Goal: Information Seeking & Learning: Find specific fact

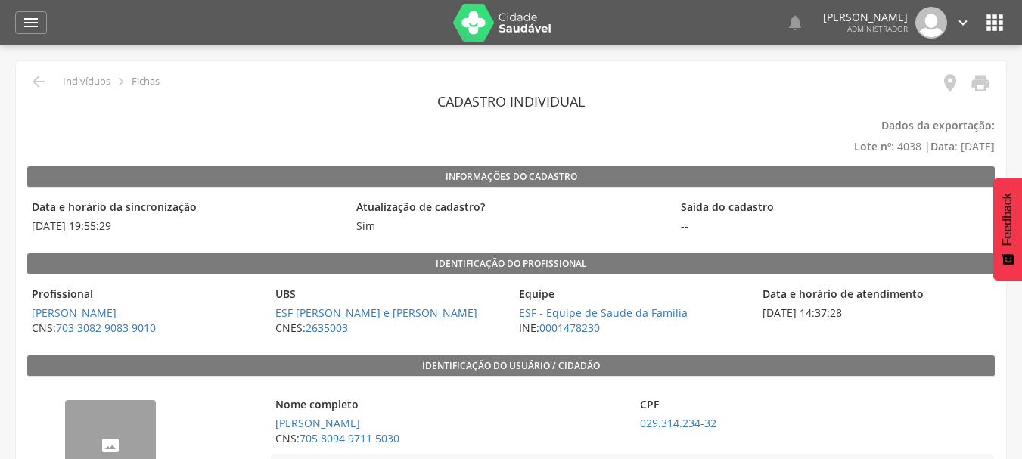
scroll to position [324, 0]
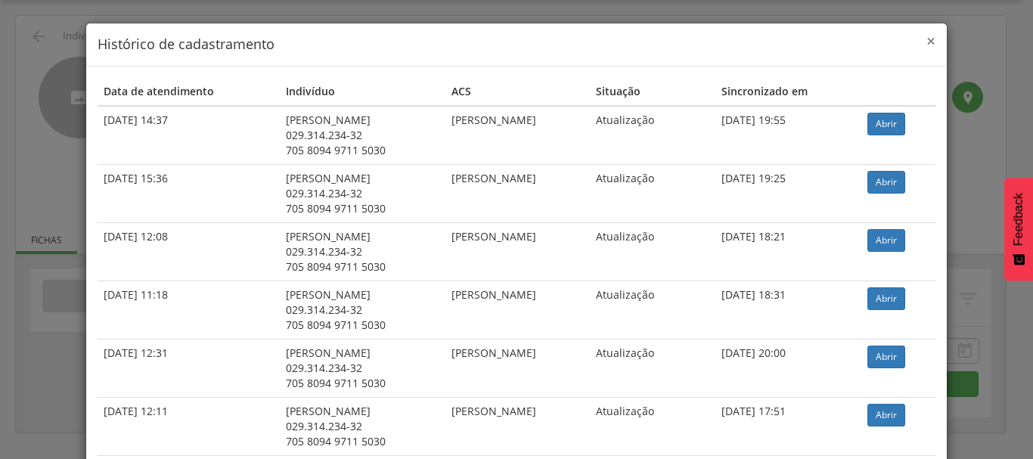
click at [927, 36] on span "×" at bounding box center [931, 40] width 9 height 21
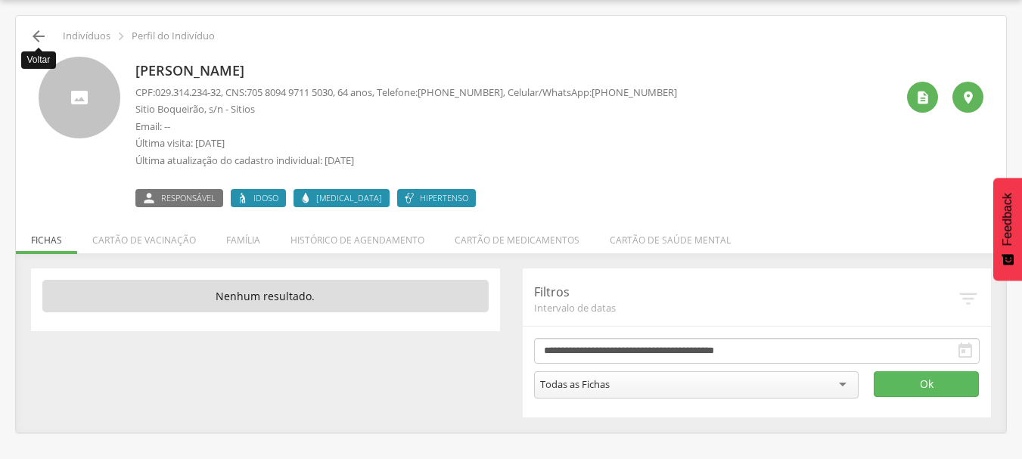
click at [33, 38] on icon "" at bounding box center [39, 36] width 18 height 18
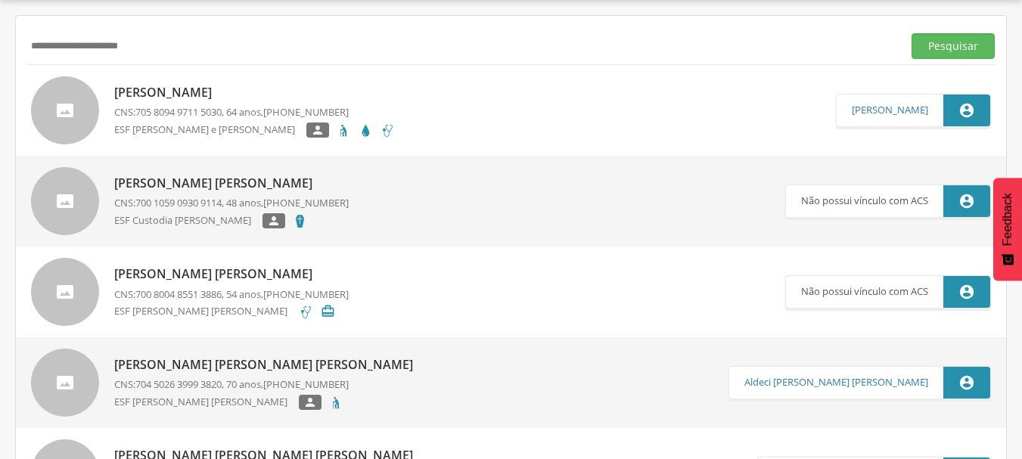
drag, startPoint x: 131, startPoint y: 51, endPoint x: 11, endPoint y: 48, distance: 119.6
click at [11, 48] on div " Supervisão  Distritos  Ubs adicionar ubs  Coordenador: - Afrânio / PE Inte…" at bounding box center [511, 229] width 1022 height 459
paste input "text"
type input "**********"
click at [962, 39] on button "Pesquisar" at bounding box center [953, 46] width 83 height 26
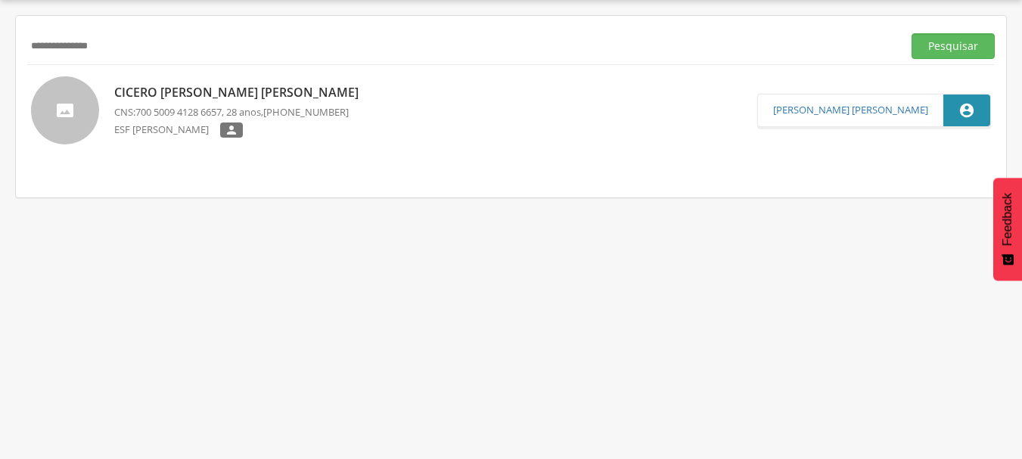
click at [228, 89] on p "Cicero [PERSON_NAME] [PERSON_NAME]" at bounding box center [240, 92] width 252 height 17
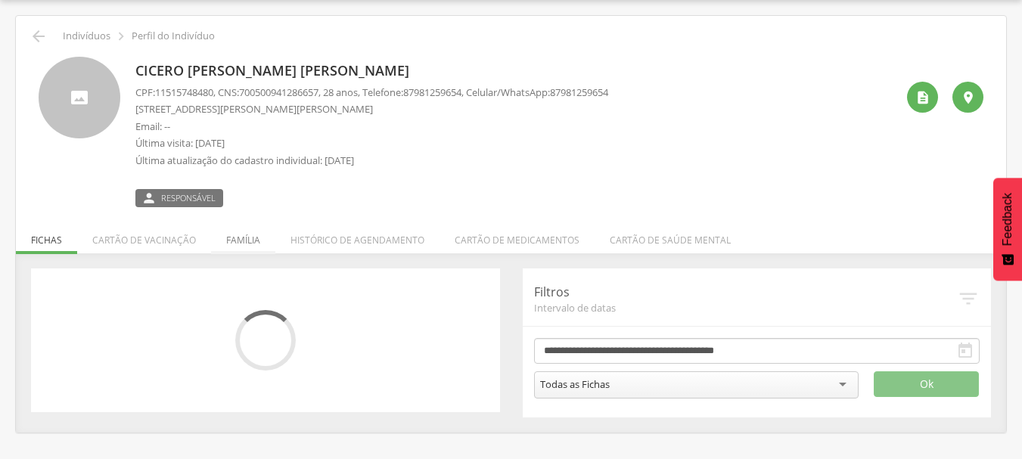
click at [238, 174] on div "CPF: 11515748480 , CNS: [PHONE_NUMBER] , 28 anos, Telefone: [PHONE_NUMBER] , Ce…" at bounding box center [371, 130] width 473 height 90
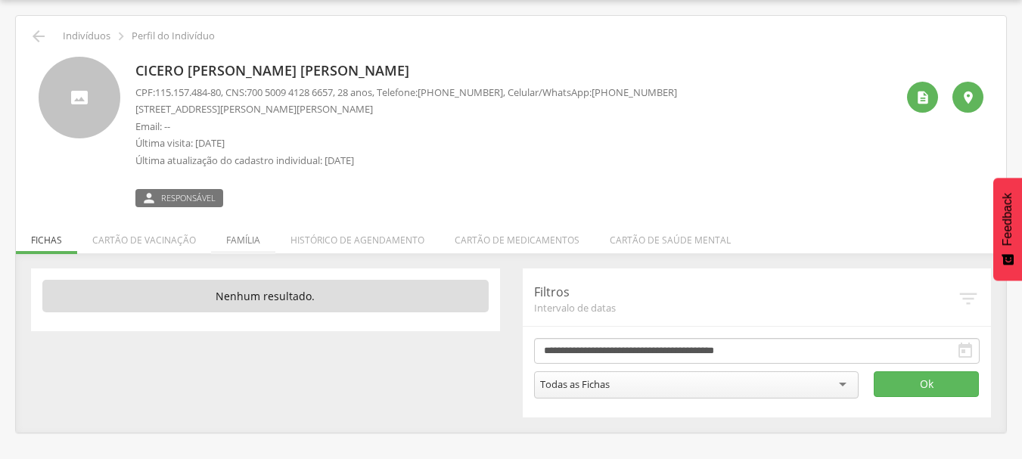
click at [243, 241] on li "Família" at bounding box center [243, 237] width 64 height 36
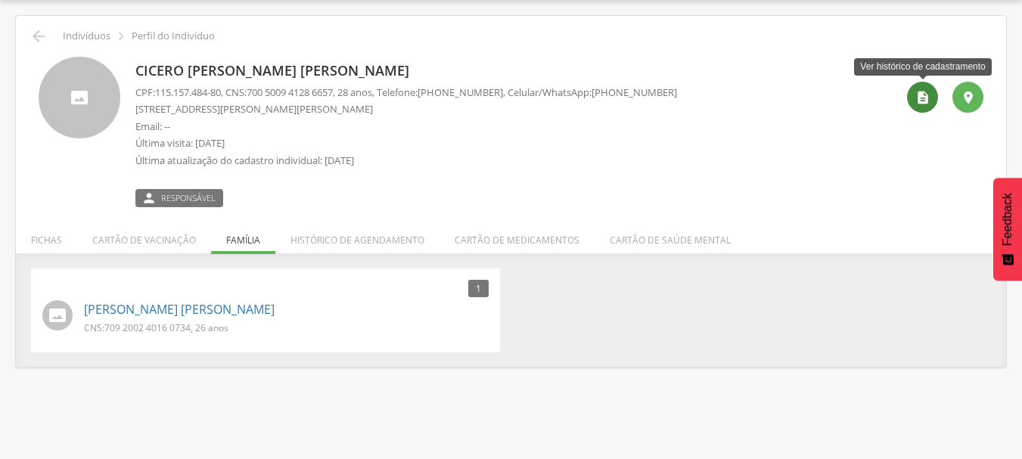
click at [909, 99] on div "" at bounding box center [922, 97] width 31 height 31
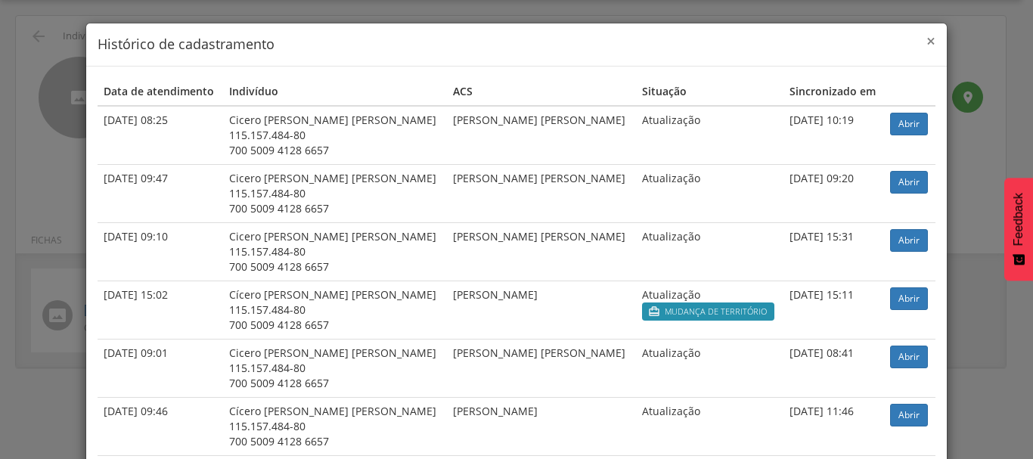
click at [927, 42] on span "×" at bounding box center [931, 40] width 9 height 21
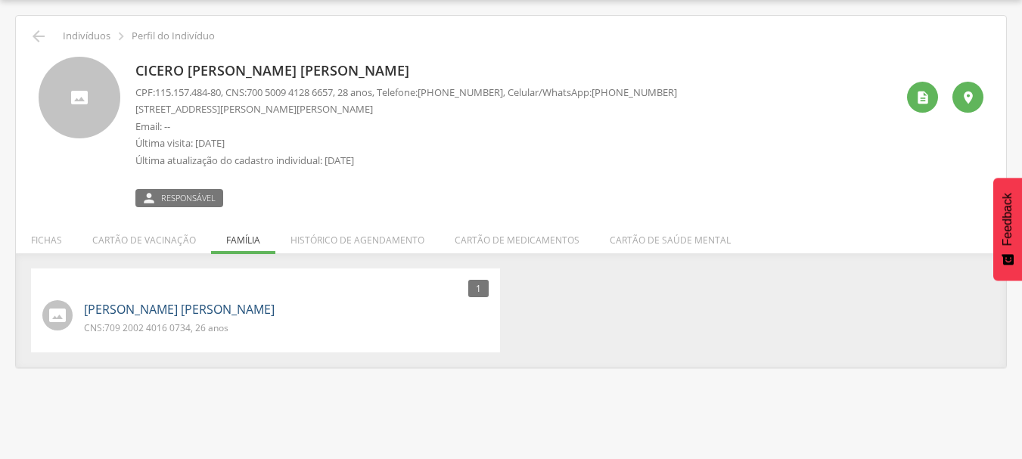
click at [157, 309] on link "[PERSON_NAME] [PERSON_NAME]" at bounding box center [179, 309] width 191 height 17
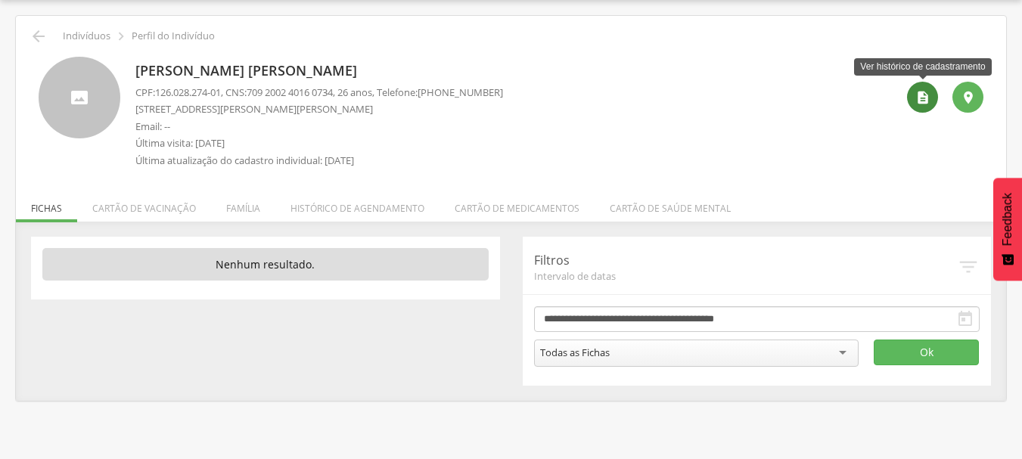
click at [916, 98] on icon "" at bounding box center [922, 97] width 15 height 15
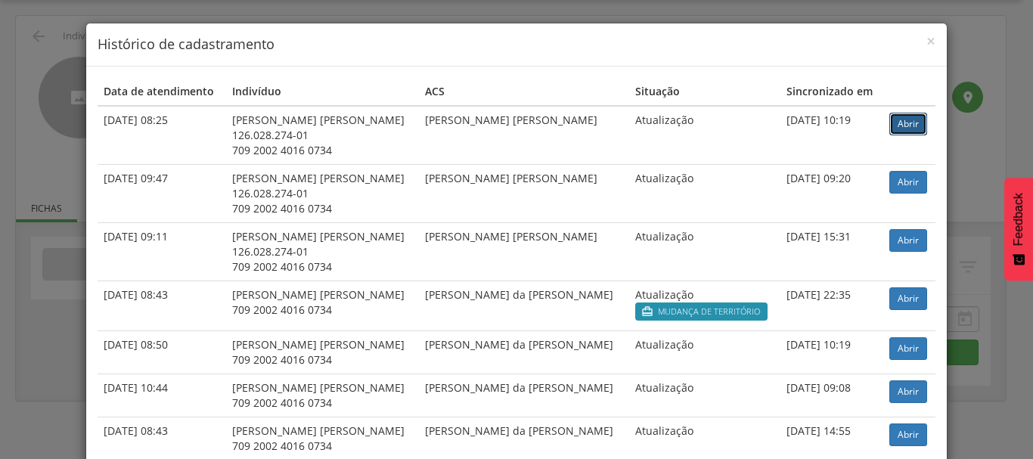
click at [891, 124] on link "Abrir" at bounding box center [909, 124] width 38 height 23
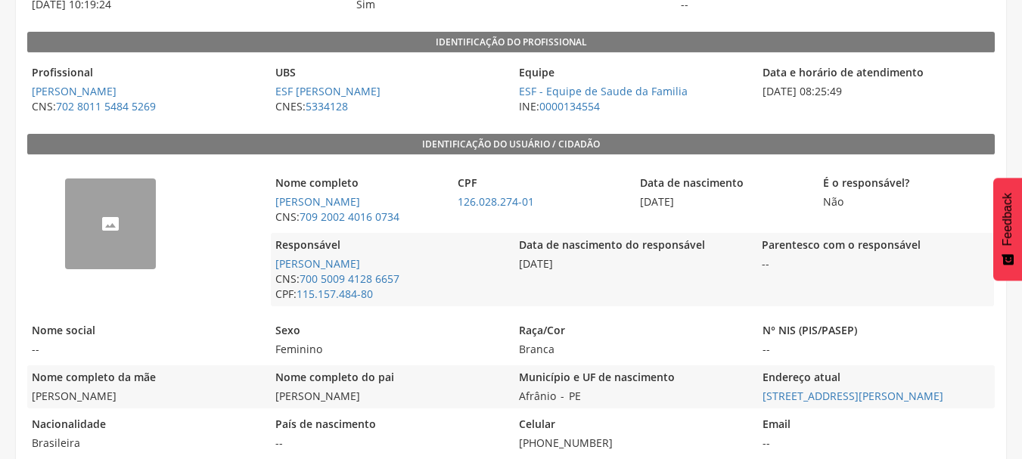
scroll to position [227, 0]
